Goal: Information Seeking & Learning: Get advice/opinions

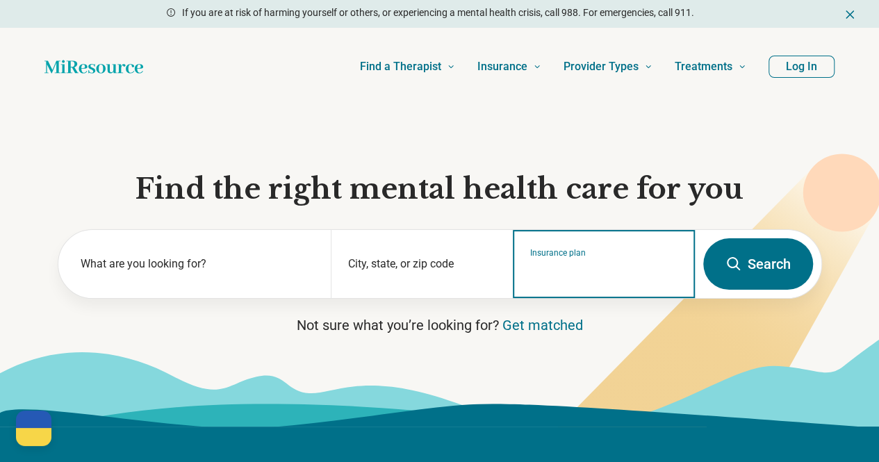
click at [616, 275] on input "Insurance plan" at bounding box center [604, 273] width 148 height 17
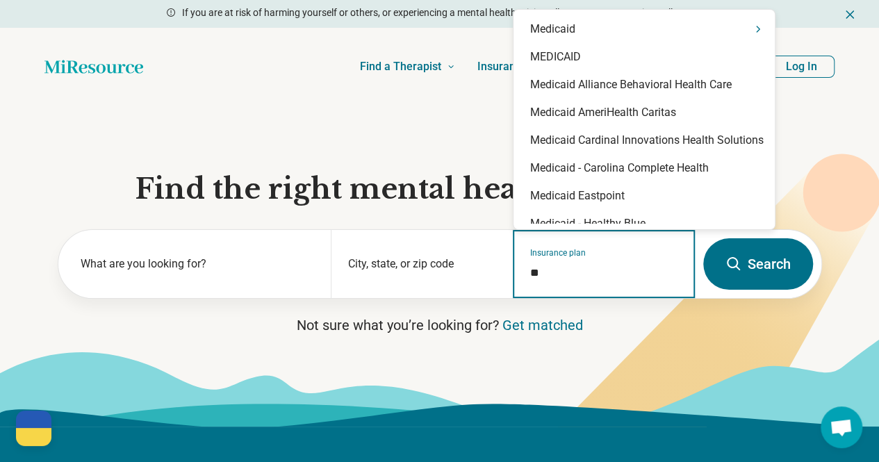
type input "*"
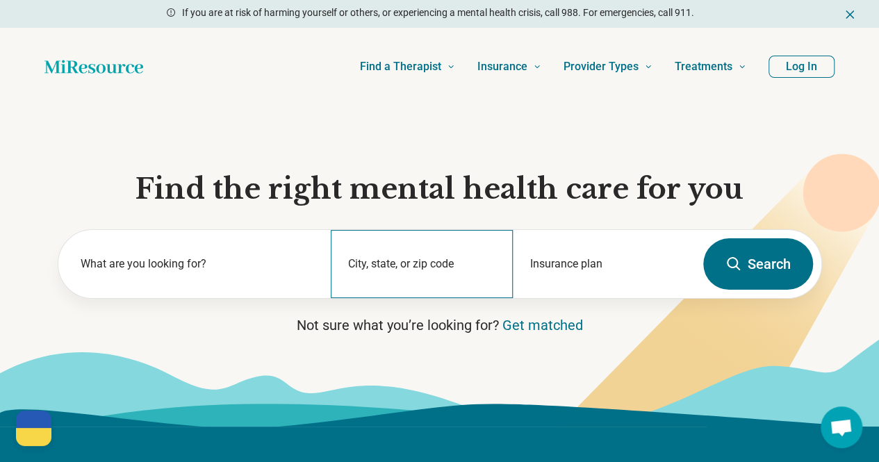
click at [404, 263] on div "City, state, or zip code" at bounding box center [422, 264] width 182 height 68
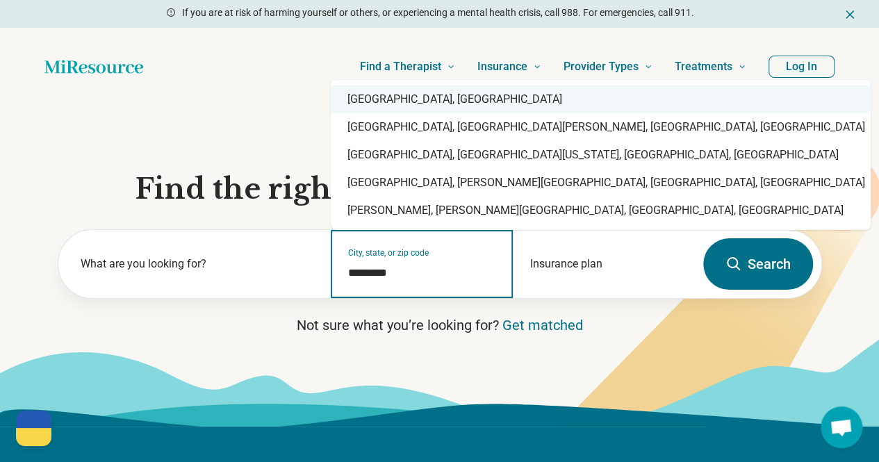
click at [426, 103] on div "Madison, WI" at bounding box center [601, 99] width 540 height 28
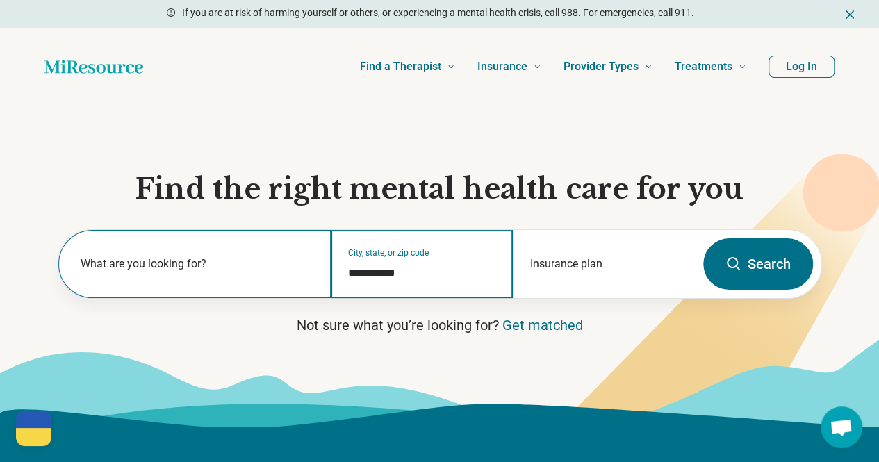
type input "**********"
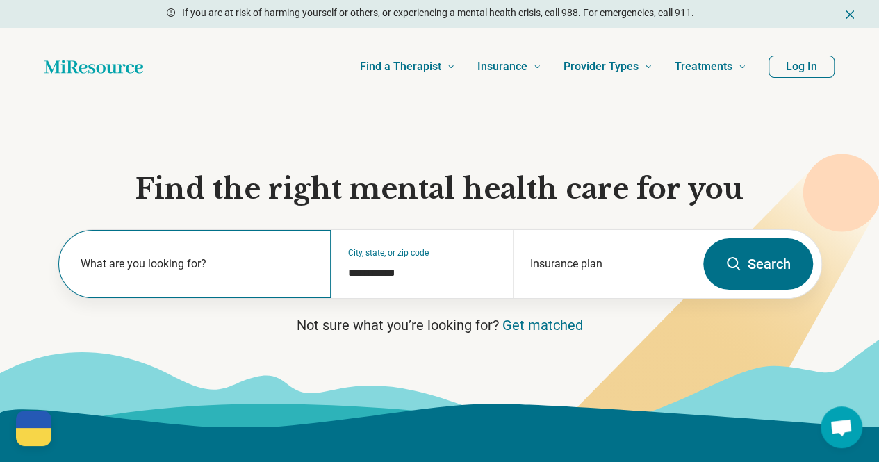
click at [193, 272] on label "What are you looking for?" at bounding box center [198, 264] width 234 height 17
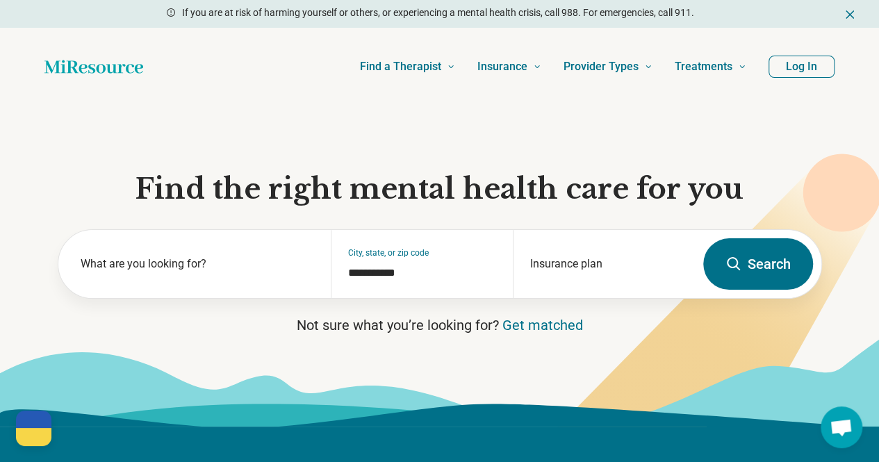
click at [768, 270] on button "Search" at bounding box center [758, 263] width 110 height 51
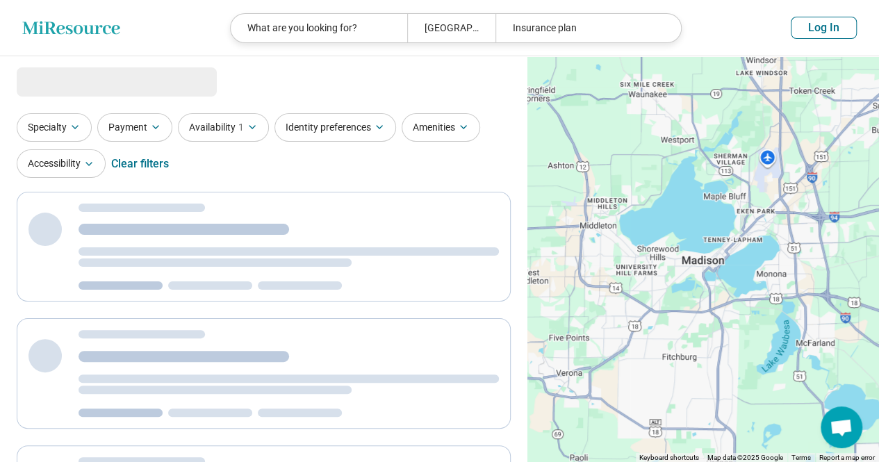
select select "***"
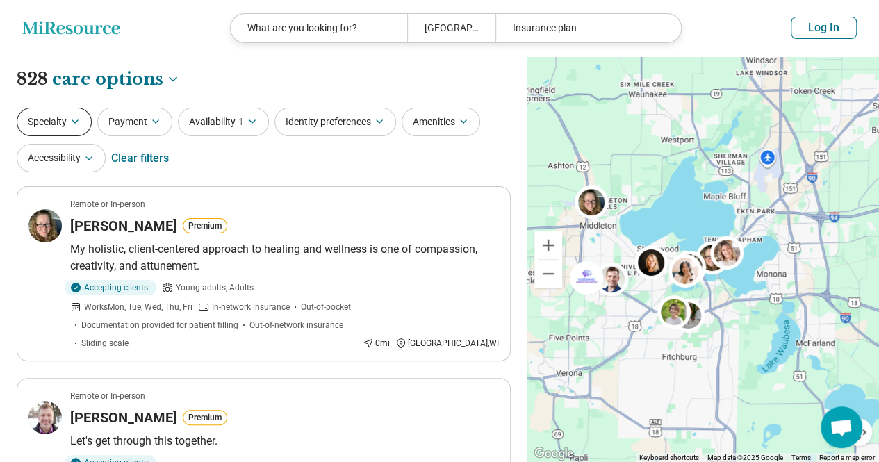
click at [80, 124] on icon "button" at bounding box center [74, 121] width 11 height 11
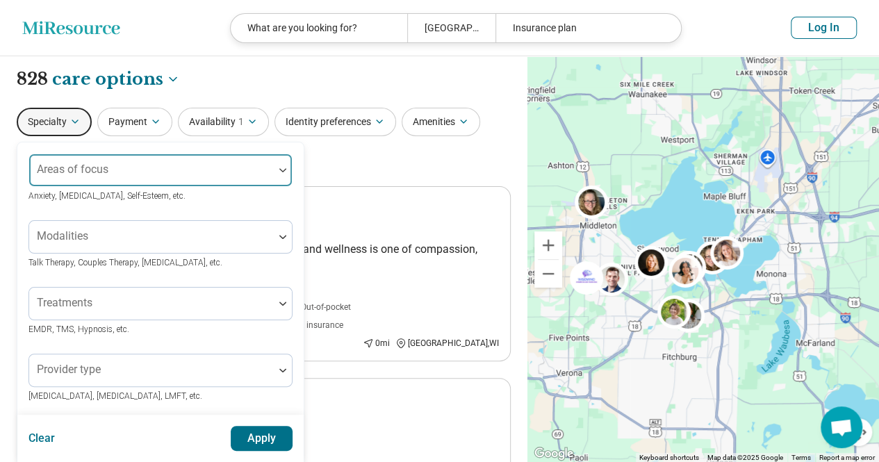
click at [110, 169] on div at bounding box center [151, 175] width 233 height 19
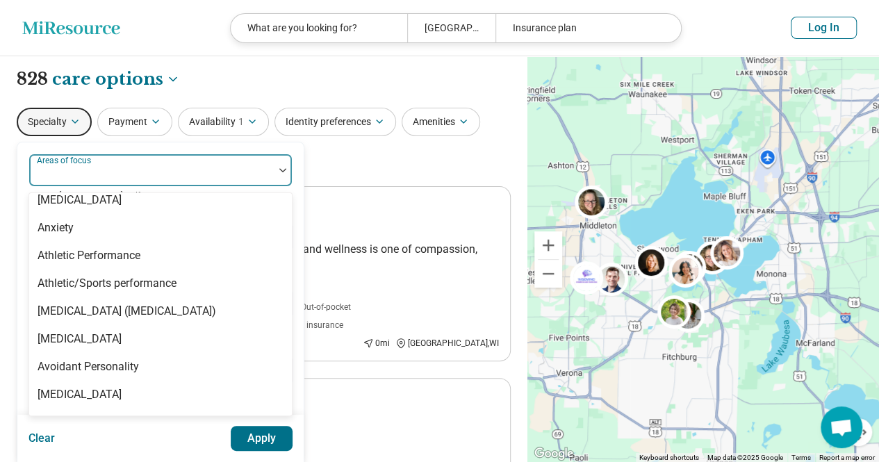
scroll to position [204, 0]
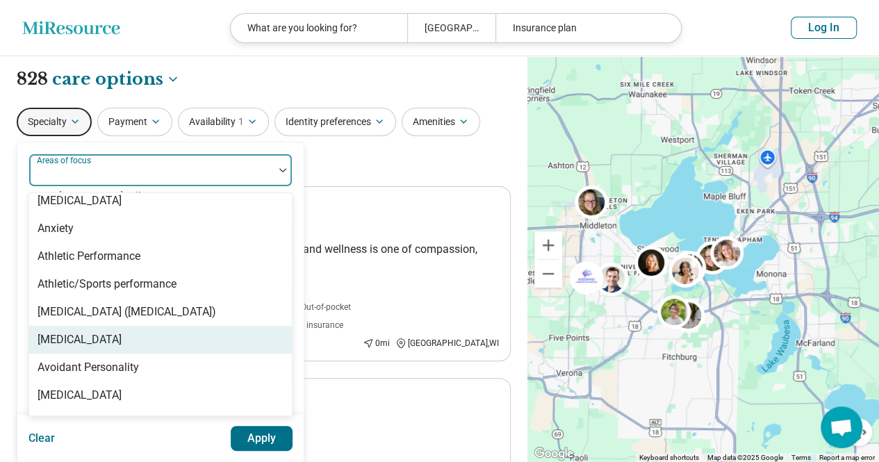
click at [140, 345] on div "[MEDICAL_DATA]" at bounding box center [160, 340] width 263 height 28
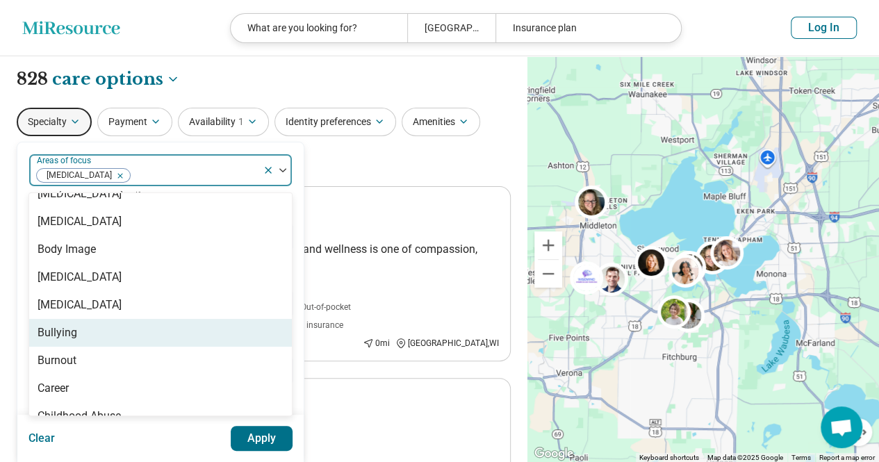
scroll to position [595, 0]
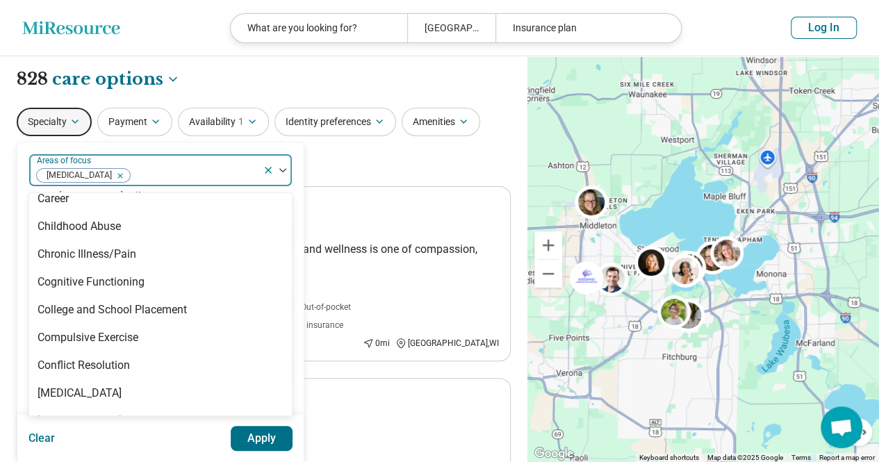
click at [452, 174] on div "Specialty option Autism, selected. 99 results available. Use Up and Down to cho…" at bounding box center [264, 141] width 494 height 67
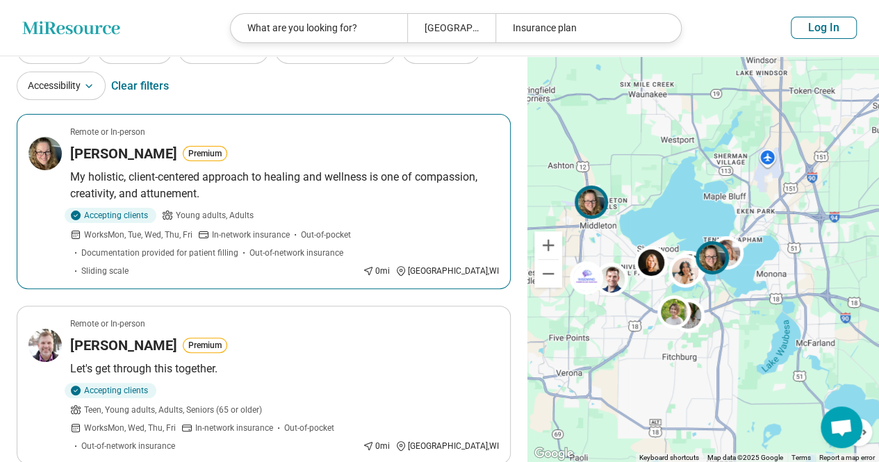
scroll to position [0, 0]
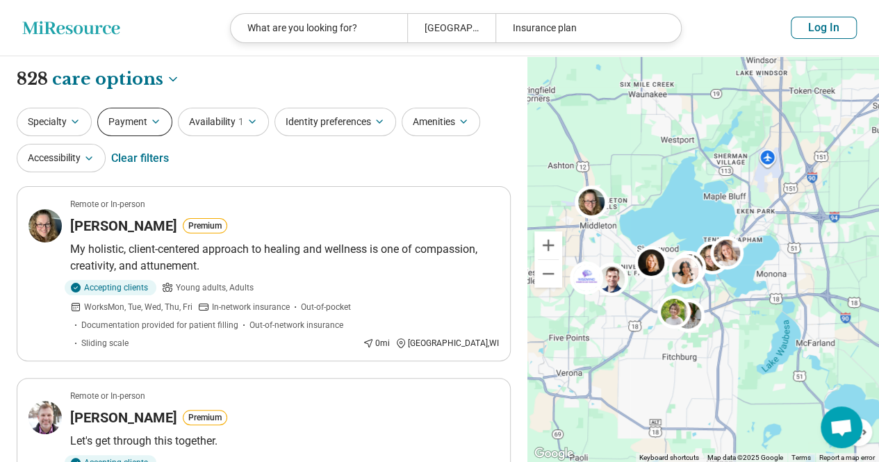
click at [156, 119] on icon "button" at bounding box center [155, 121] width 11 height 11
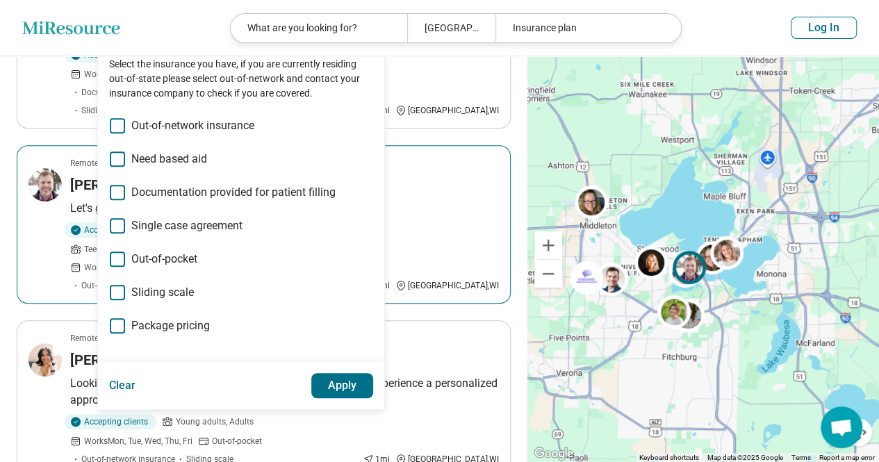
scroll to position [34, 0]
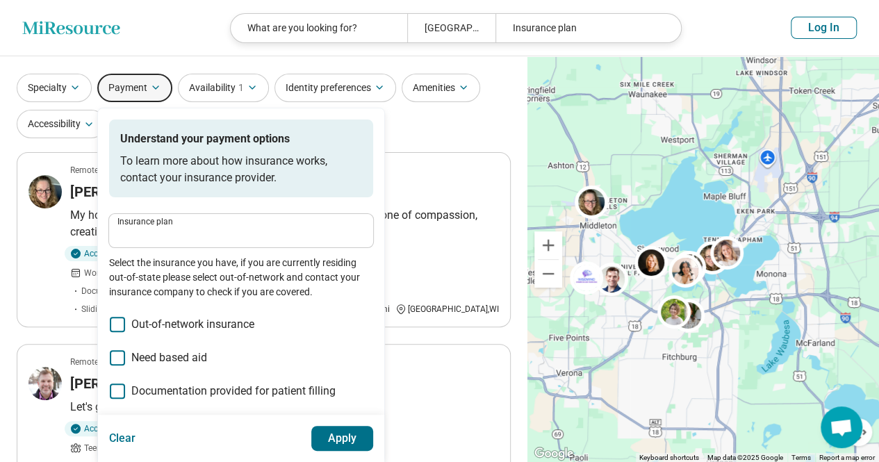
click at [156, 80] on button "Payment" at bounding box center [134, 88] width 75 height 28
click at [359, 88] on button "Identity preferences" at bounding box center [335, 88] width 122 height 28
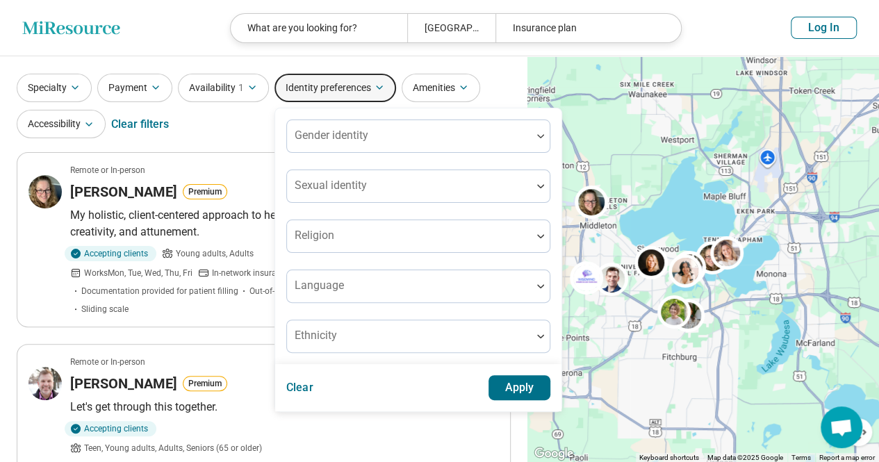
click at [246, 123] on div "Specialty Payment Availability 1 Identity preferences Gender identity Sexual id…" at bounding box center [264, 107] width 494 height 67
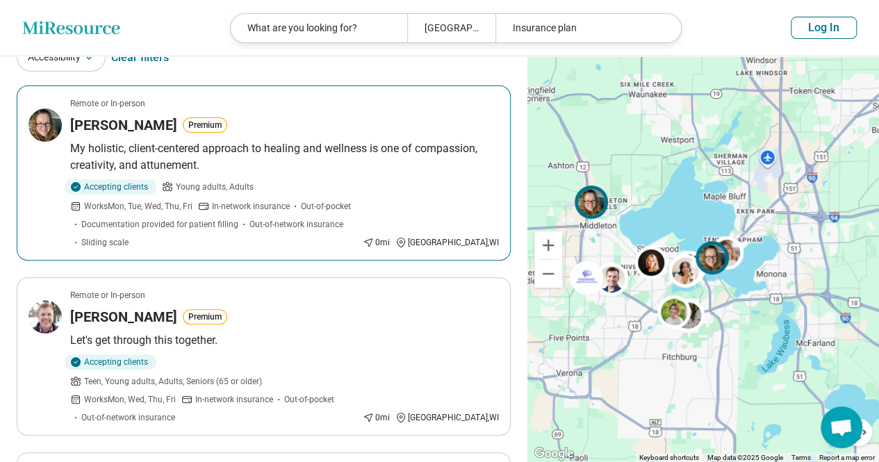
scroll to position [100, 0]
drag, startPoint x: 126, startPoint y: 129, endPoint x: 115, endPoint y: 122, distance: 12.8
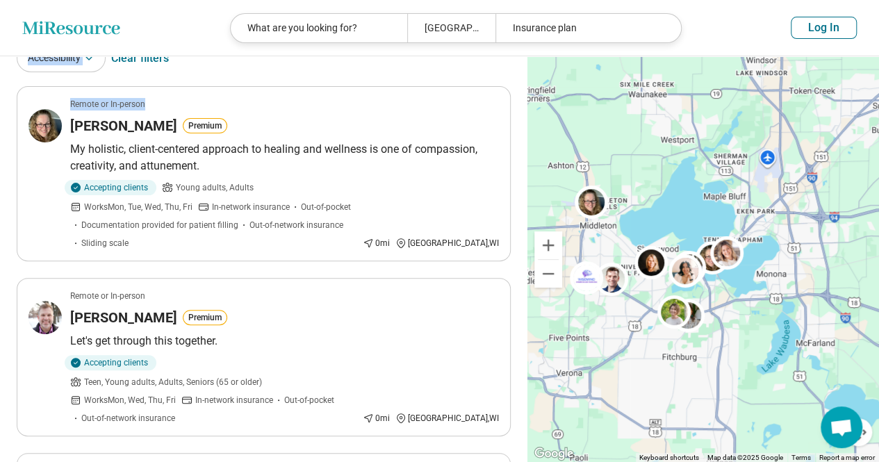
drag, startPoint x: 115, startPoint y: 122, endPoint x: 337, endPoint y: 74, distance: 226.9
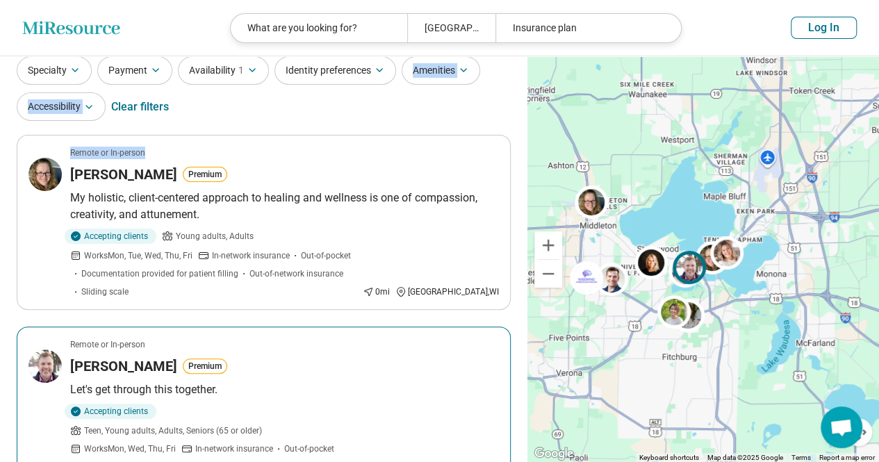
scroll to position [0, 0]
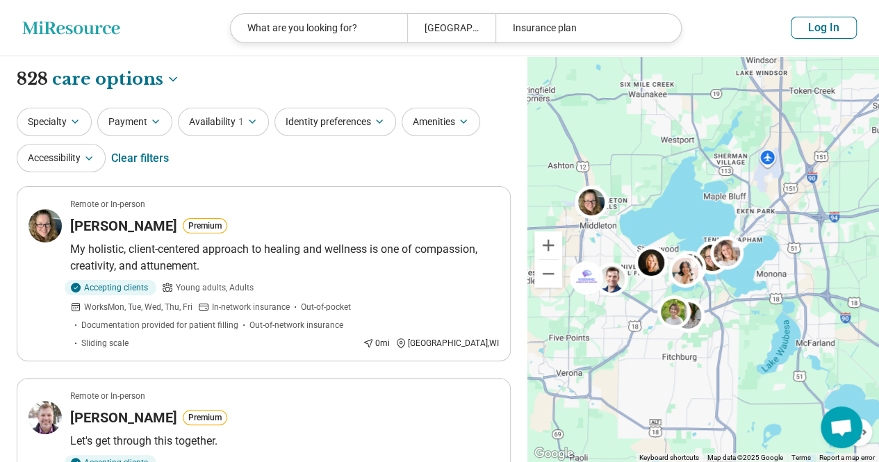
click at [252, 167] on div "Specialty Payment Availability 1 Identity preferences Amenities Accessibility C…" at bounding box center [264, 141] width 494 height 67
click at [83, 152] on button "Accessibility" at bounding box center [61, 158] width 89 height 28
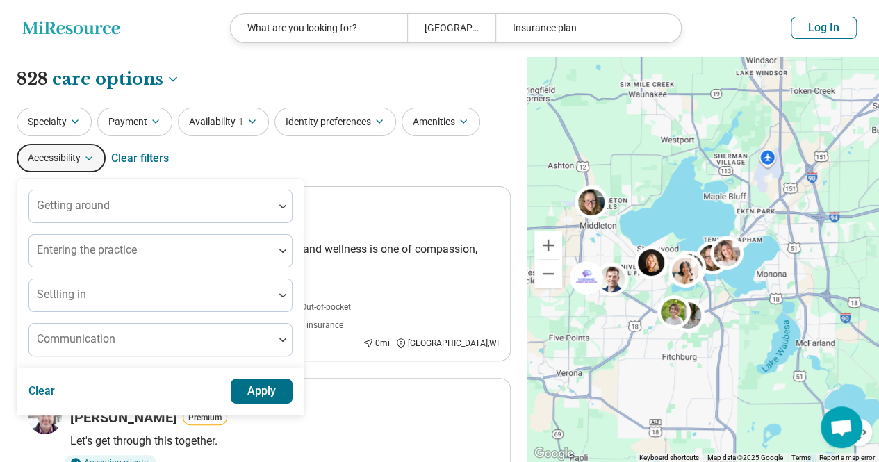
click at [88, 151] on button "Accessibility" at bounding box center [61, 158] width 89 height 28
click at [450, 134] on button "Amenities" at bounding box center [441, 122] width 79 height 28
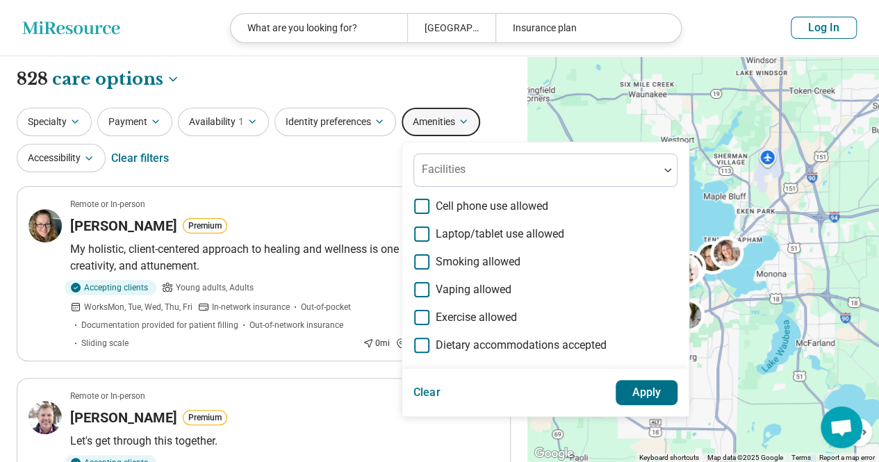
click at [450, 134] on button "Amenities" at bounding box center [441, 122] width 79 height 28
click at [467, 119] on icon "button" at bounding box center [463, 121] width 11 height 11
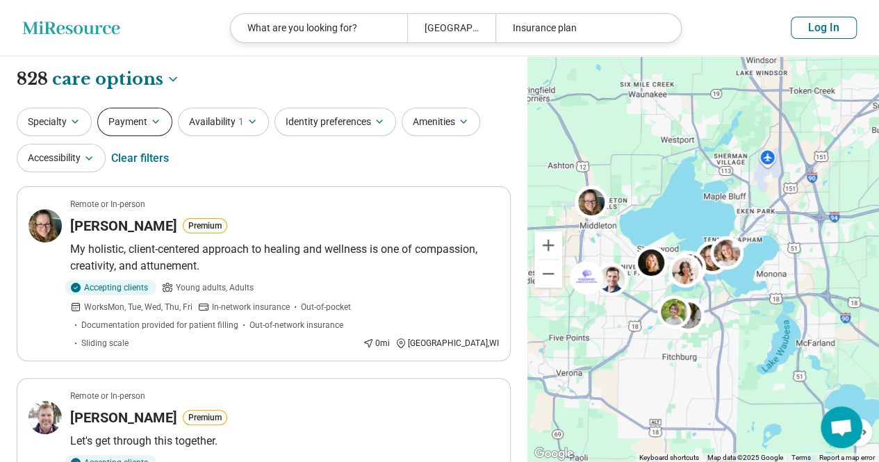
click at [152, 121] on icon "button" at bounding box center [155, 121] width 11 height 11
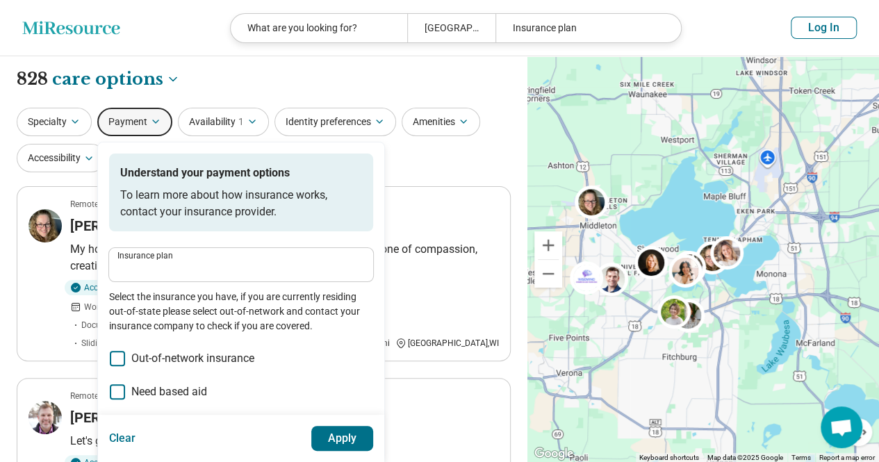
click at [233, 255] on label "Insurance plan" at bounding box center [240, 256] width 247 height 8
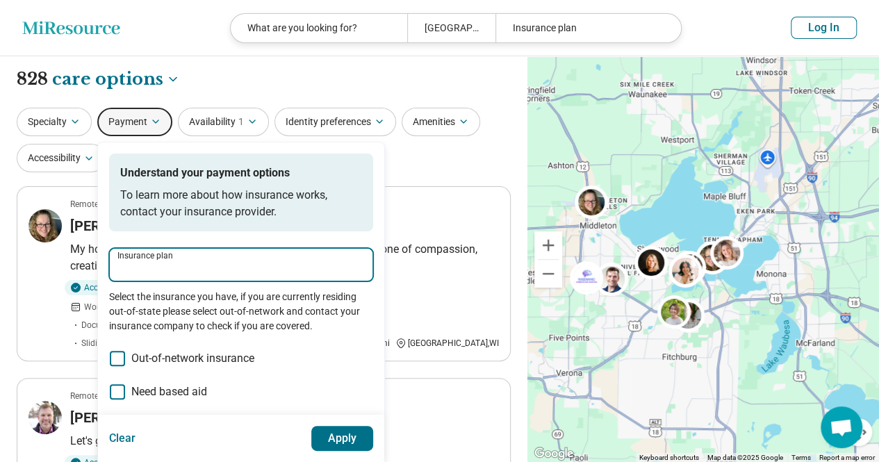
click at [233, 261] on input "Insurance plan" at bounding box center [240, 269] width 247 height 17
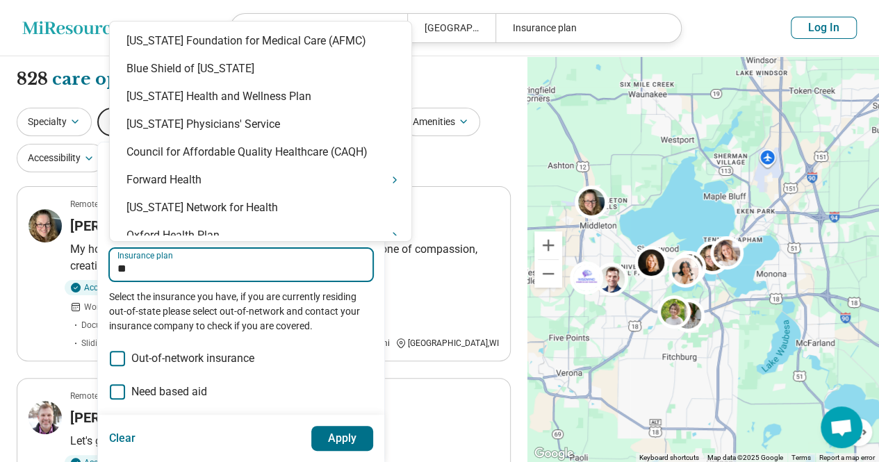
type input "***"
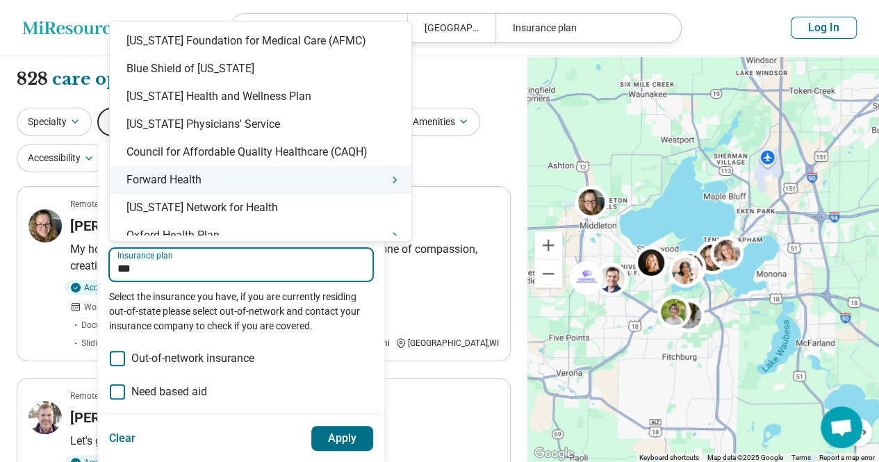
click at [239, 184] on div "Forward Health" at bounding box center [261, 180] width 302 height 28
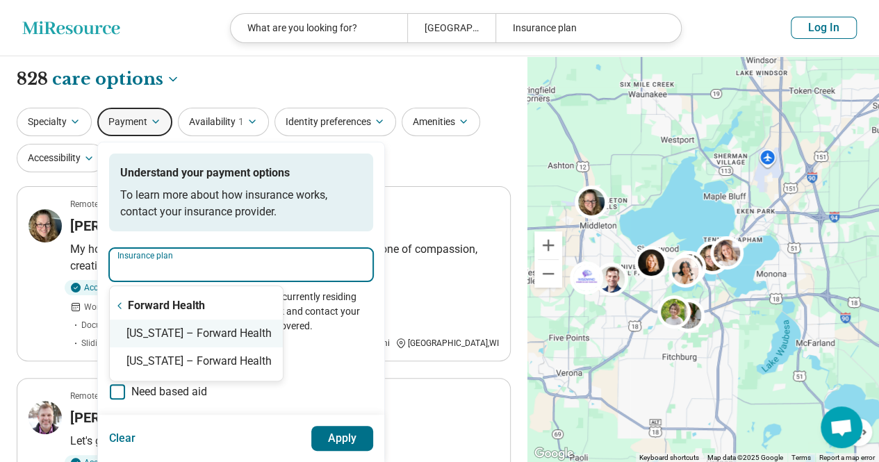
click at [258, 341] on div "Wisconsin – Forward Health" at bounding box center [196, 334] width 173 height 28
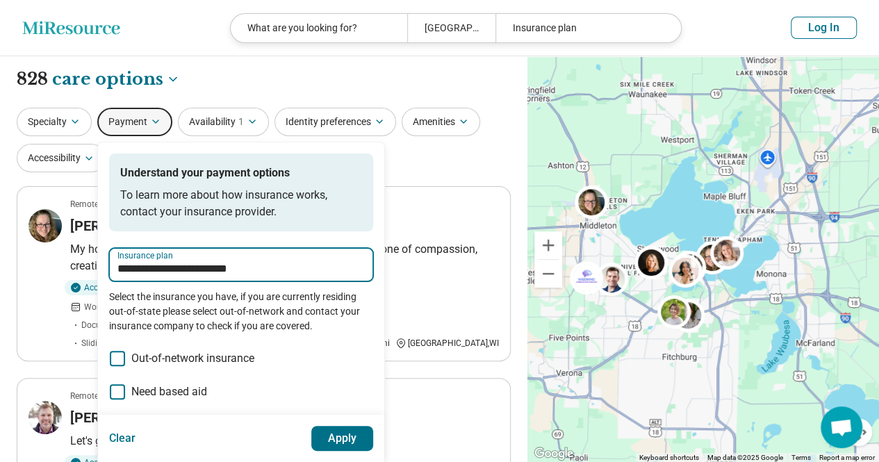
type input "**********"
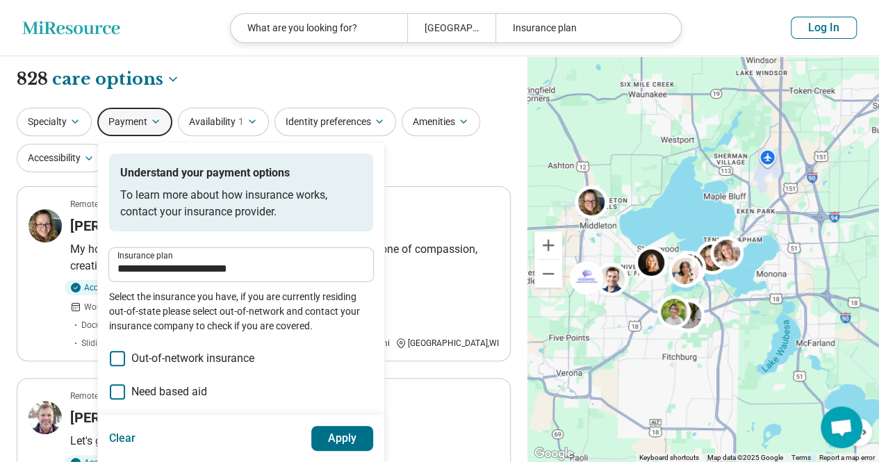
click at [351, 434] on button "Apply" at bounding box center [342, 438] width 63 height 25
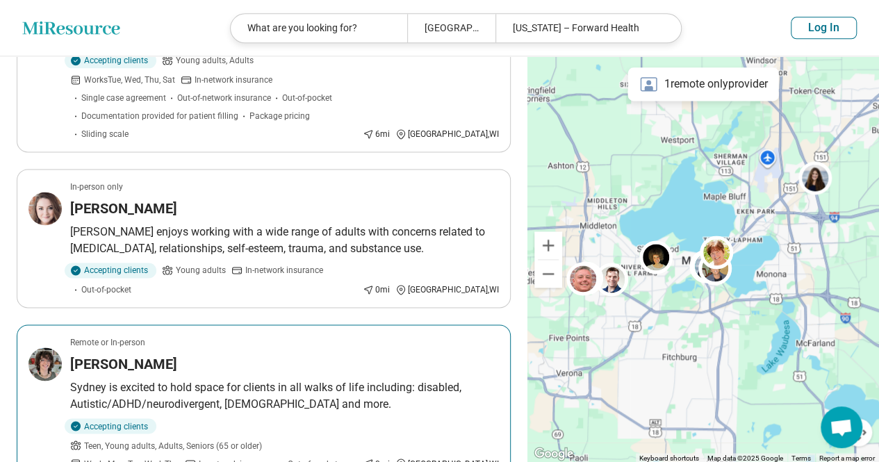
scroll to position [910, 0]
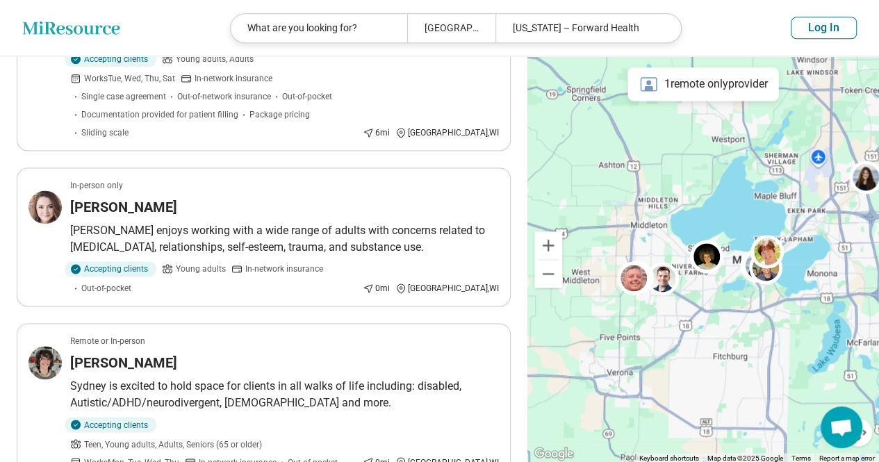
drag, startPoint x: 668, startPoint y: 377, endPoint x: 716, endPoint y: 375, distance: 48.7
click at [716, 375] on div "2" at bounding box center [703, 259] width 352 height 406
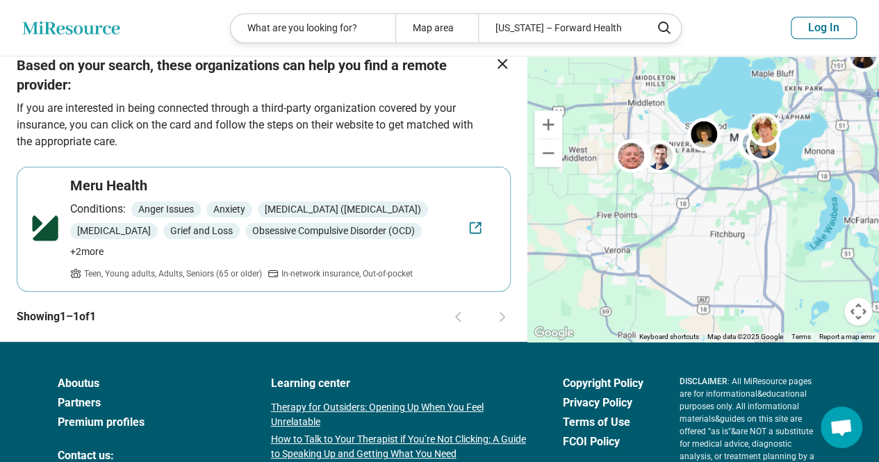
scroll to position [0, 0]
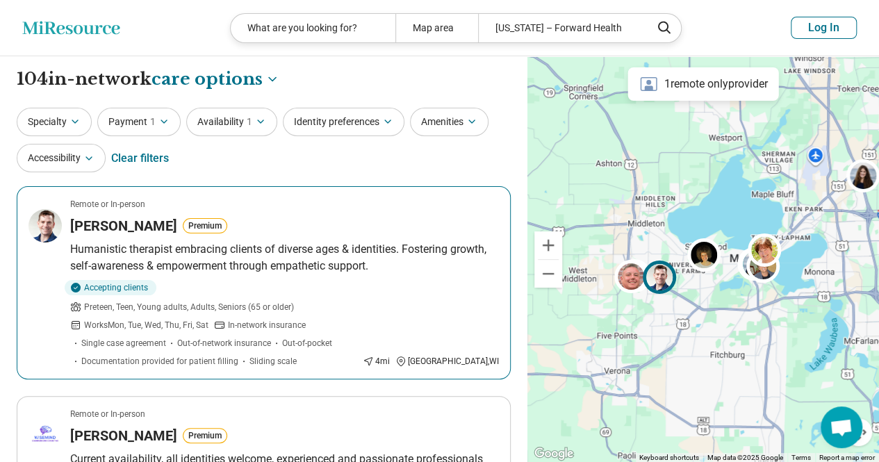
click at [326, 261] on p "Humanistic therapist embracing clients of diverse ages & identities. Fostering …" at bounding box center [284, 257] width 429 height 33
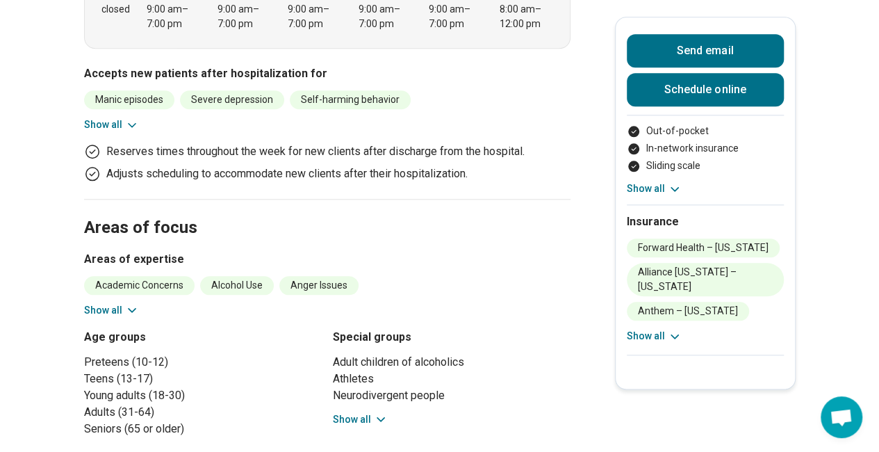
scroll to position [659, 0]
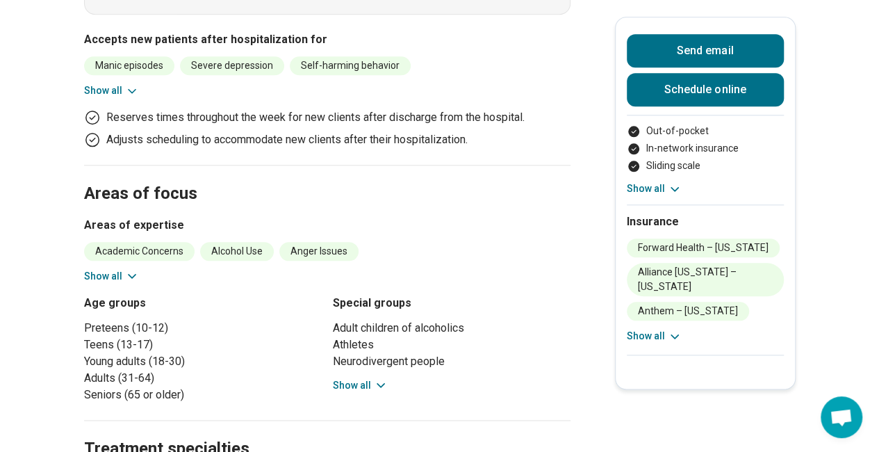
click at [380, 378] on icon at bounding box center [381, 385] width 14 height 14
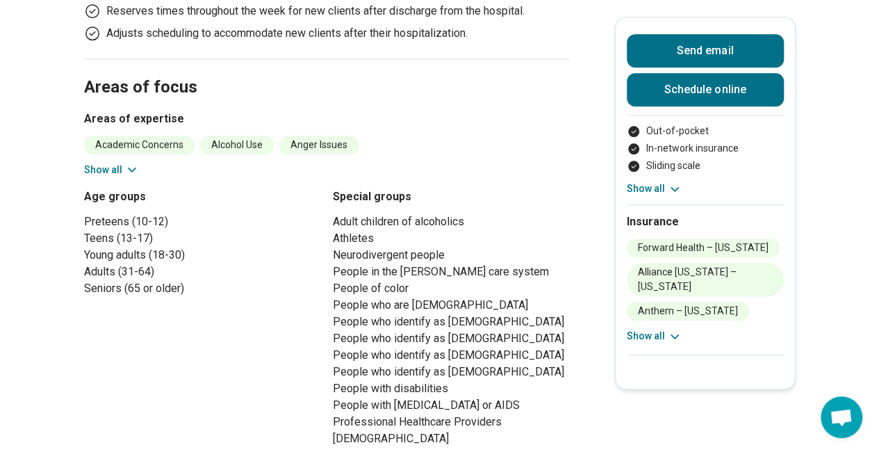
scroll to position [768, 0]
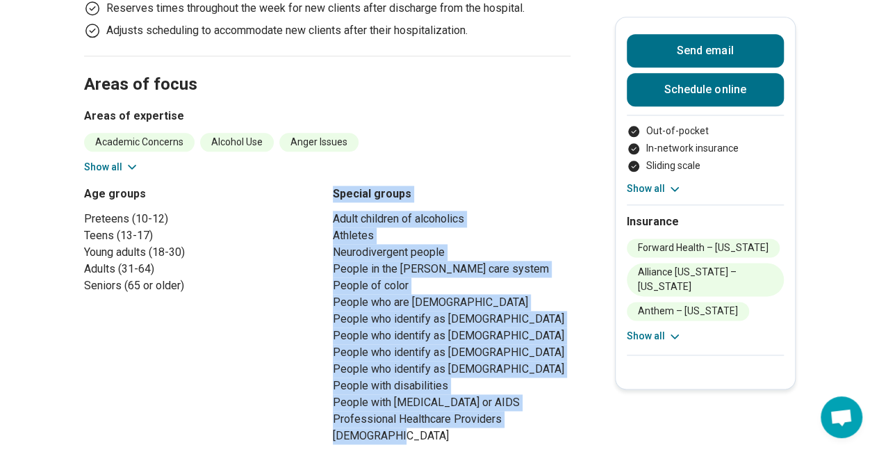
drag, startPoint x: 329, startPoint y: 217, endPoint x: 449, endPoint y: 349, distance: 178.6
click at [449, 349] on div "Age groups Preteens (10-12) Teens (13-17) Young adults (18-30) Adults (31-64) S…" at bounding box center [327, 326] width 486 height 281
click at [449, 411] on li "Professional Healthcare Providers" at bounding box center [452, 419] width 238 height 17
drag, startPoint x: 419, startPoint y: 354, endPoint x: 340, endPoint y: 137, distance: 230.8
click at [340, 211] on ul "Adult children of alcoholics Athletes Neurodivergent people People in the [PERS…" at bounding box center [452, 327] width 238 height 233
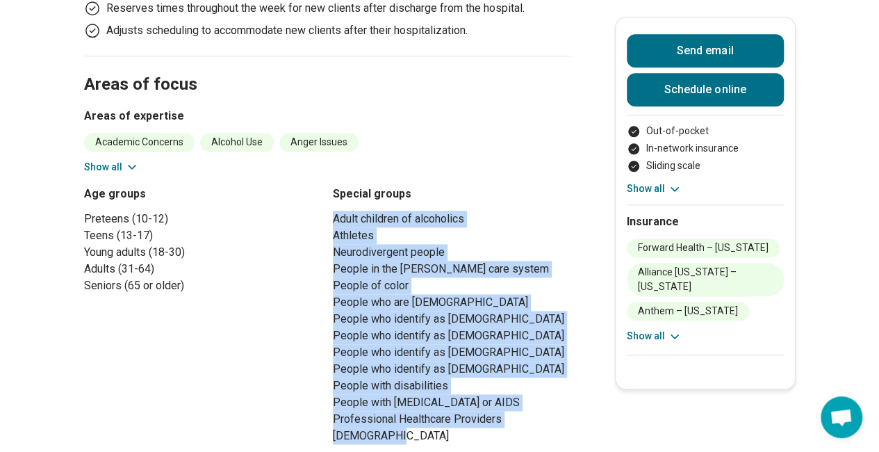
click at [340, 211] on li "Adult children of alcoholics" at bounding box center [452, 219] width 238 height 17
drag, startPoint x: 340, startPoint y: 137, endPoint x: 445, endPoint y: 351, distance: 238.3
click at [445, 351] on ul "Adult children of alcoholics Athletes Neurodivergent people People in the [PERS…" at bounding box center [452, 327] width 238 height 233
click at [445, 427] on li "[DEMOGRAPHIC_DATA]" at bounding box center [452, 435] width 238 height 17
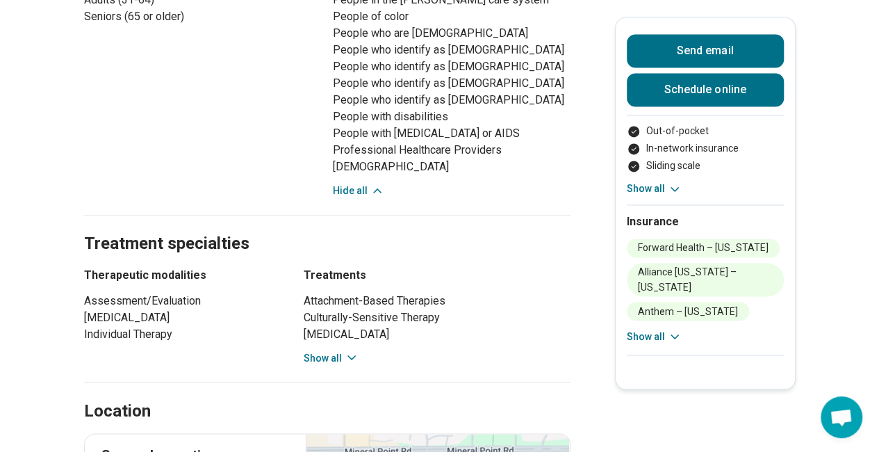
scroll to position [1058, 0]
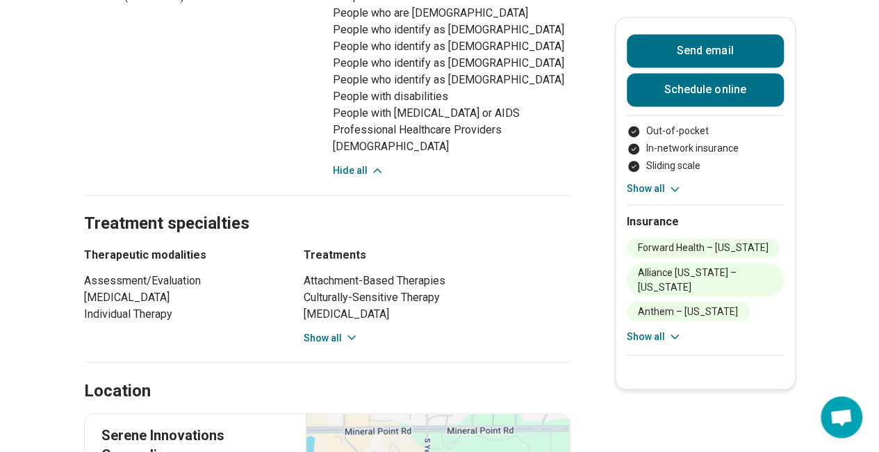
click at [355, 336] on icon at bounding box center [351, 337] width 7 height 3
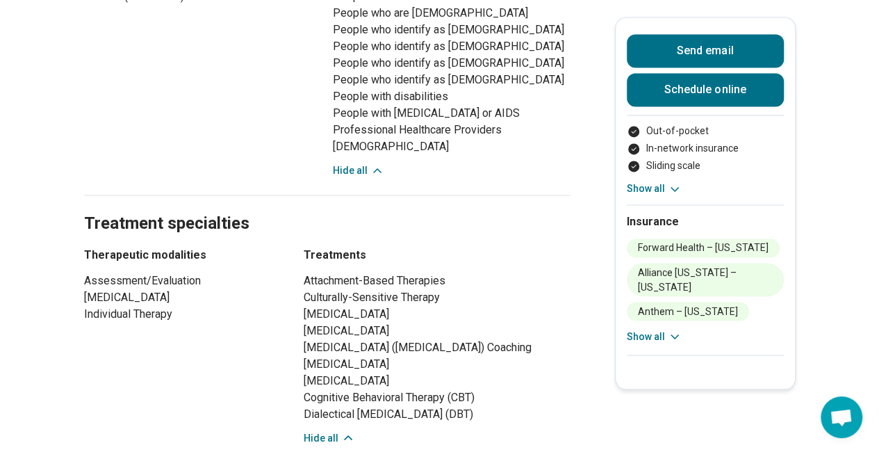
click at [350, 436] on icon at bounding box center [348, 437] width 7 height 3
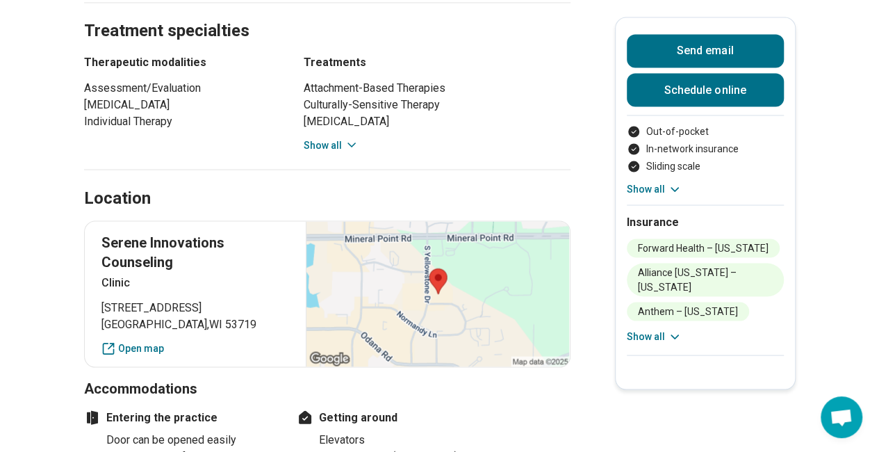
scroll to position [1273, 1]
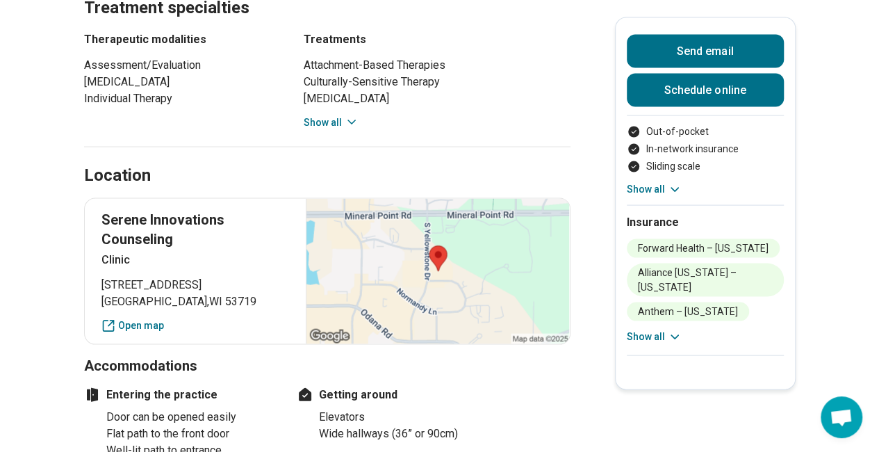
click at [438, 198] on div at bounding box center [437, 270] width 263 height 145
click at [140, 318] on link "Open map" at bounding box center [195, 325] width 188 height 15
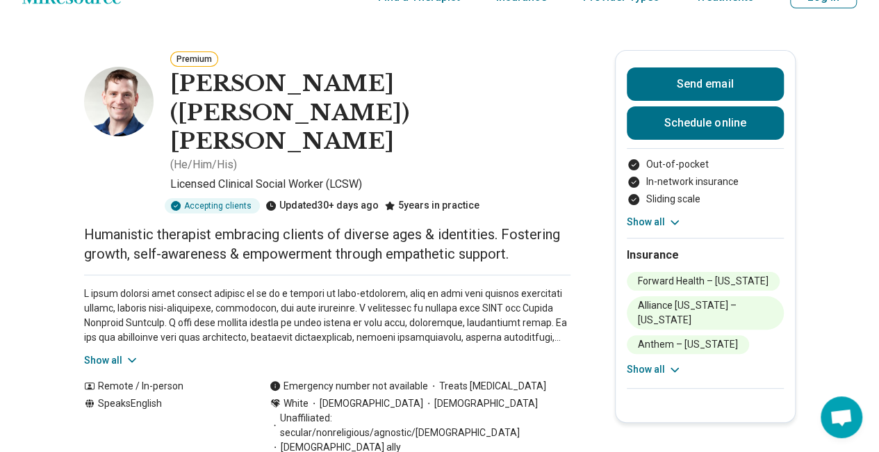
scroll to position [30, 1]
click at [138, 354] on icon at bounding box center [132, 361] width 14 height 14
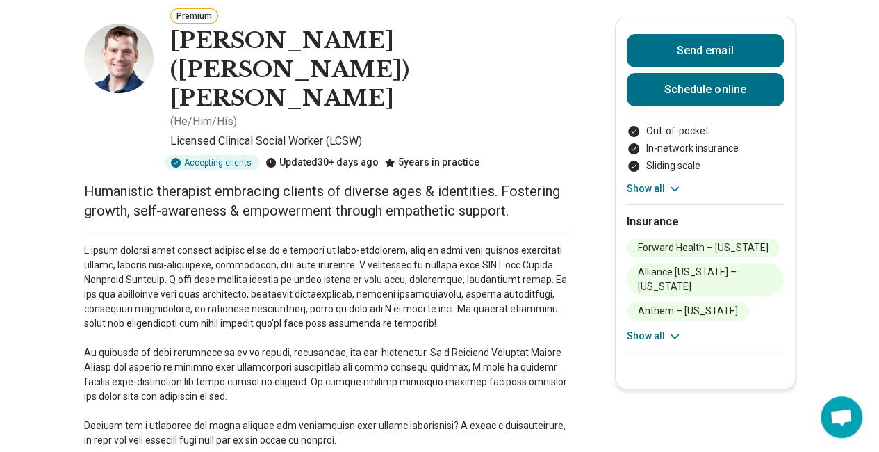
scroll to position [76, 1]
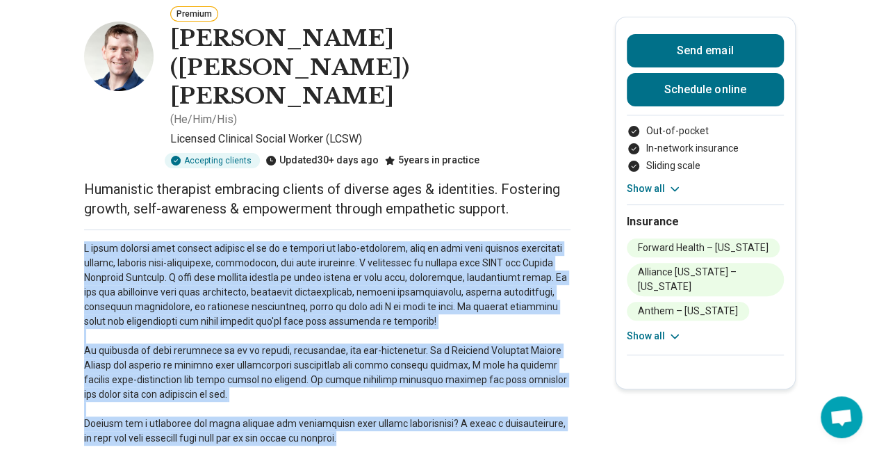
drag, startPoint x: 378, startPoint y: 378, endPoint x: 83, endPoint y: 186, distance: 352.1
drag, startPoint x: 83, startPoint y: 186, endPoint x: 420, endPoint y: 382, distance: 390.4
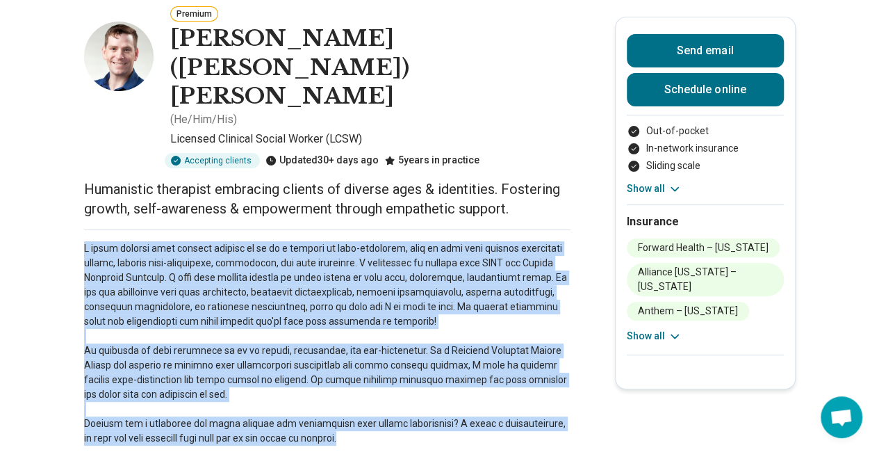
click at [420, 382] on p at bounding box center [327, 343] width 486 height 204
drag, startPoint x: 383, startPoint y: 381, endPoint x: 85, endPoint y: 191, distance: 353.7
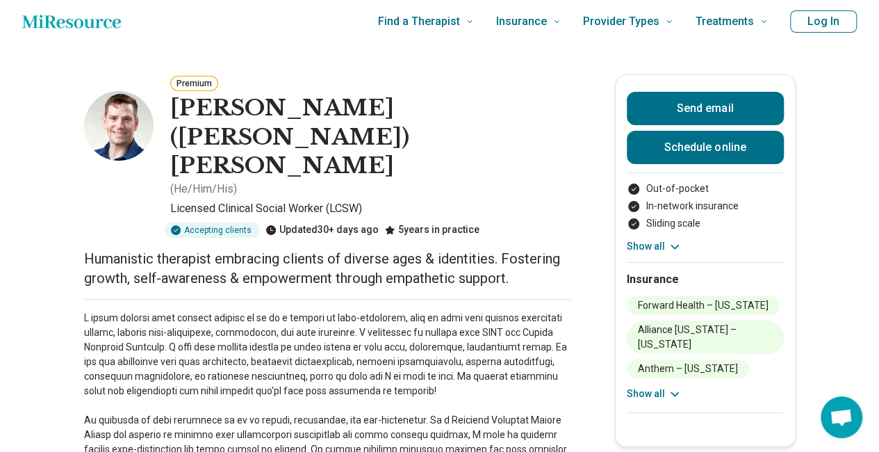
scroll to position [0, 1]
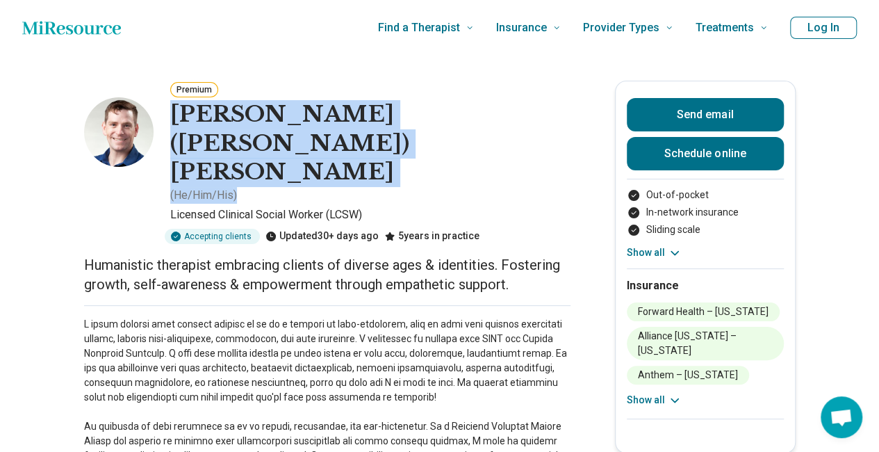
drag, startPoint x: 170, startPoint y: 117, endPoint x: 532, endPoint y: 113, distance: 362.0
click at [532, 113] on div "Premium [PERSON_NAME] ([PERSON_NAME]) [PERSON_NAME] ( He/Him/His ) Licensed Cli…" at bounding box center [327, 162] width 486 height 163
click at [532, 113] on div "[PERSON_NAME] ([PERSON_NAME]) [PERSON_NAME] ( He/Him/His )" at bounding box center [370, 152] width 400 height 104
